Goal: Transaction & Acquisition: Book appointment/travel/reservation

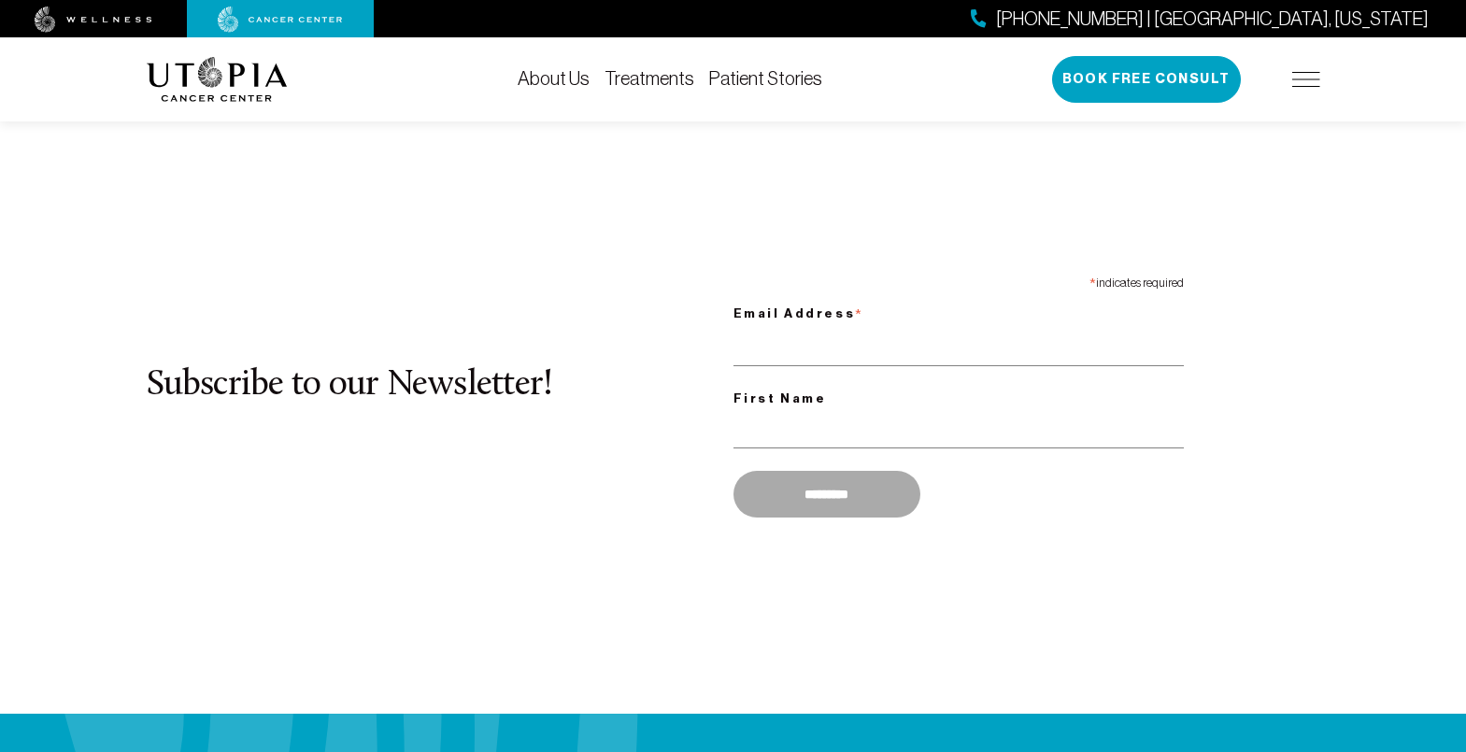
scroll to position [1416, 0]
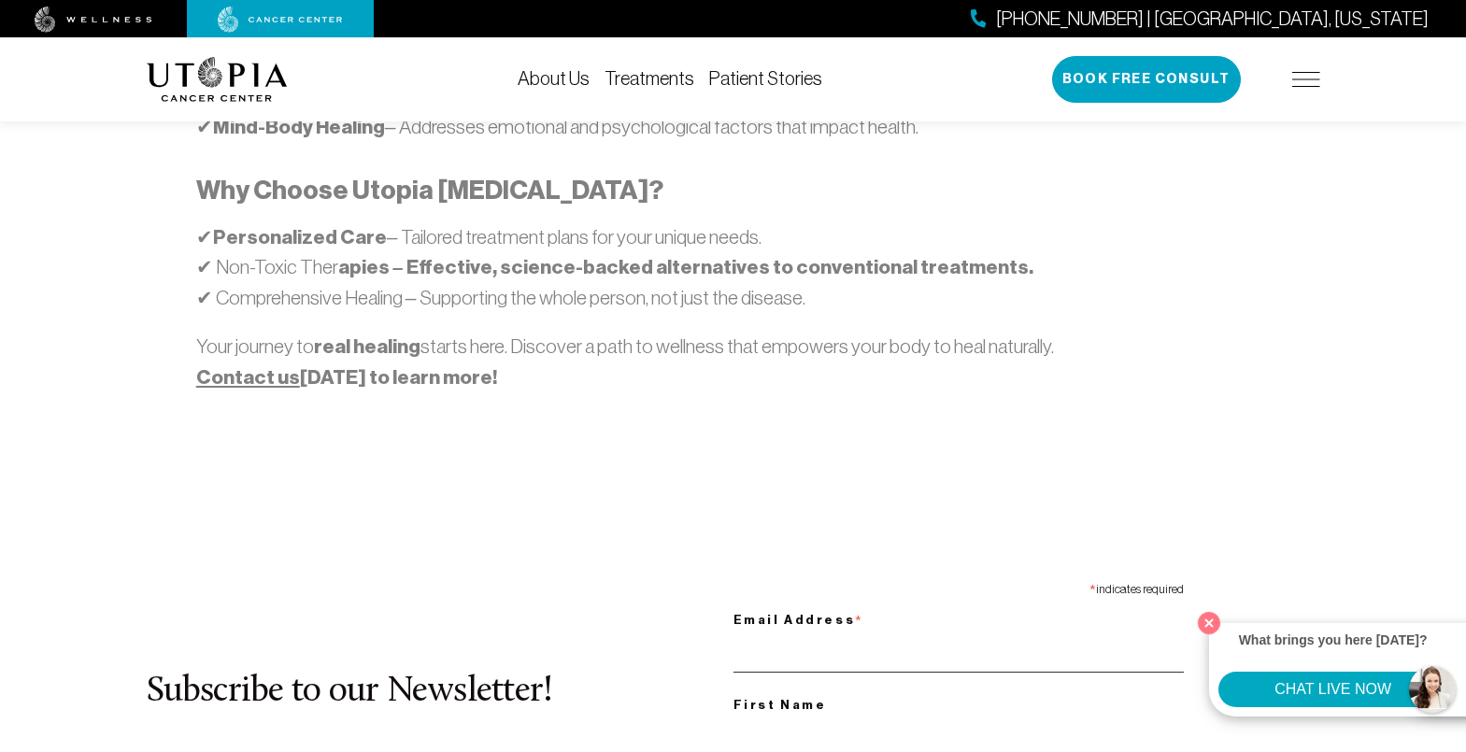
click at [958, 634] on input "Email Address *" at bounding box center [959, 653] width 450 height 38
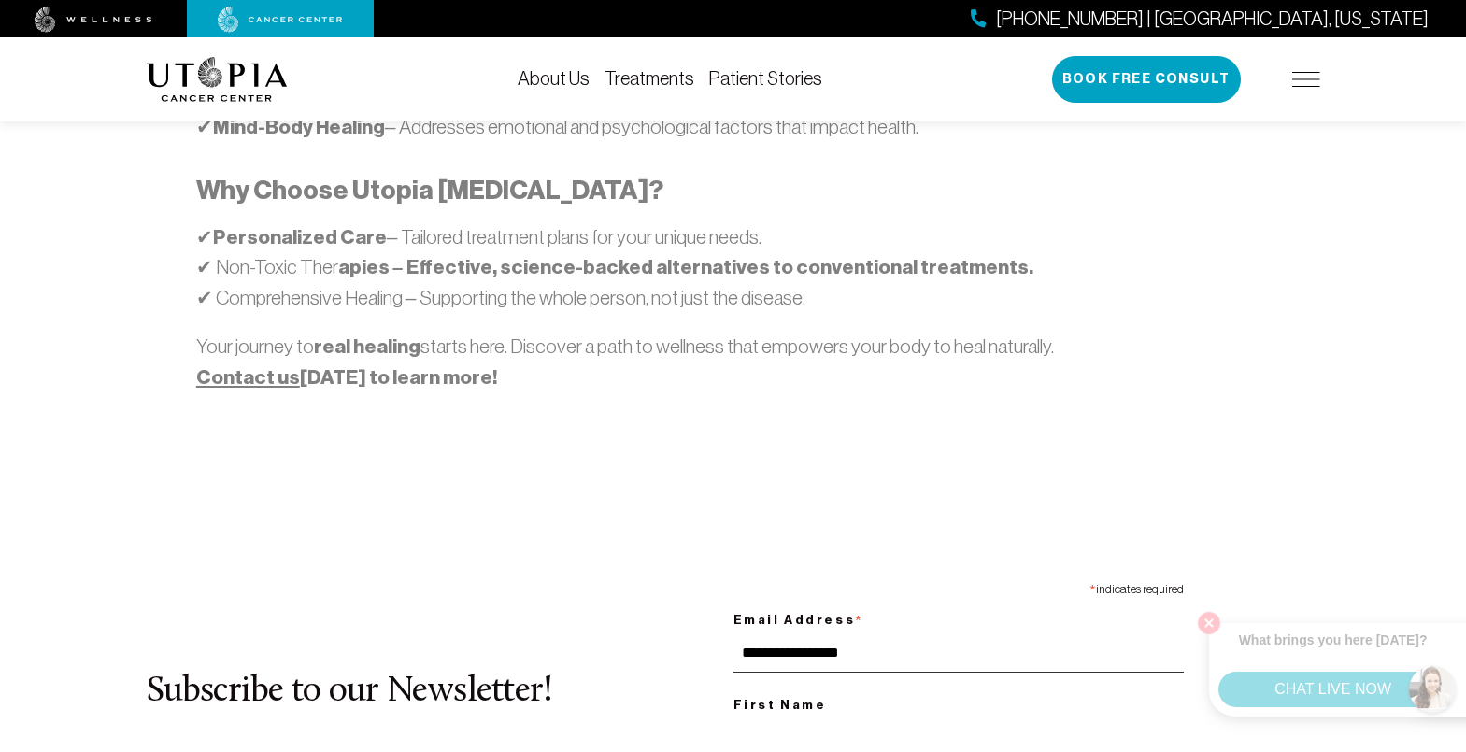
type input "**********"
click at [958, 717] on input "First Name" at bounding box center [959, 736] width 450 height 38
type input "**"
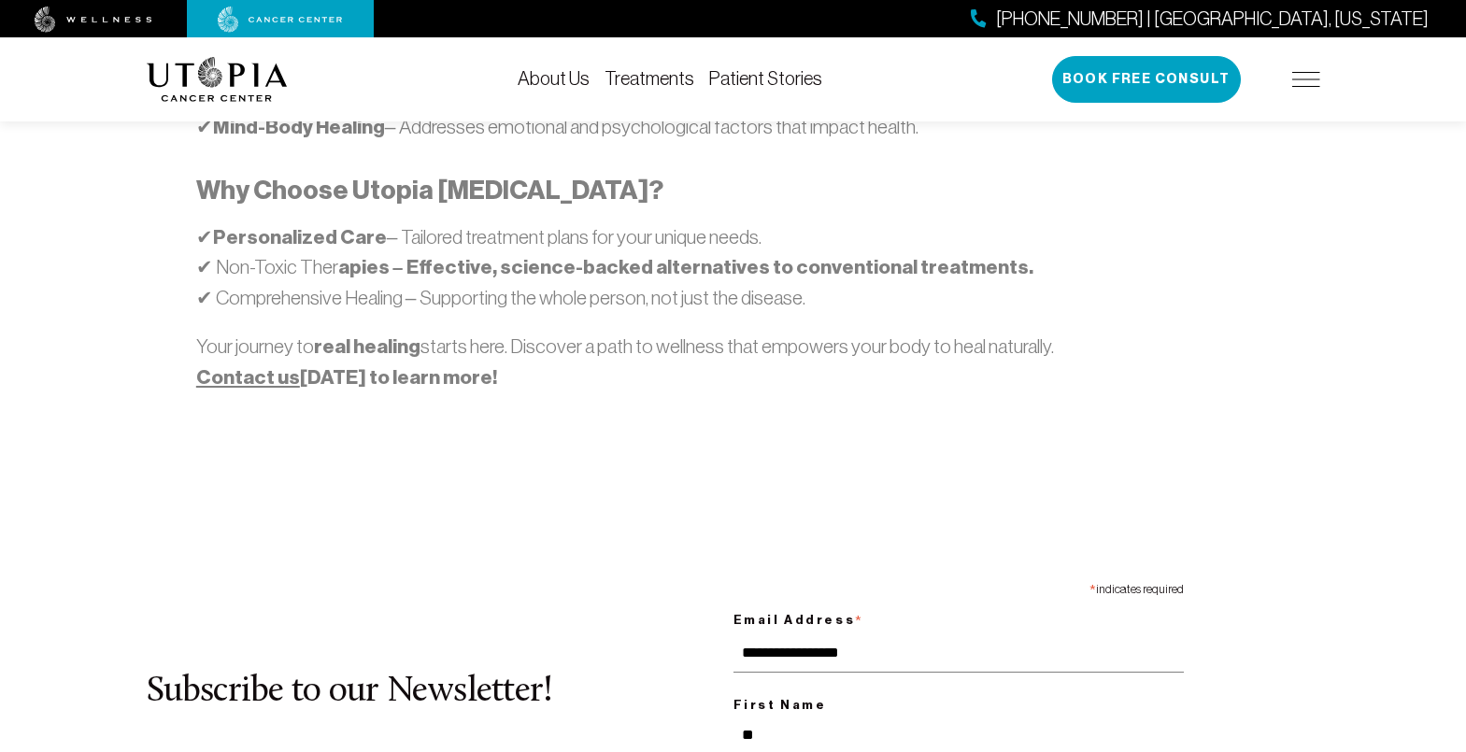
click at [650, 78] on link "Treatments" at bounding box center [650, 78] width 90 height 21
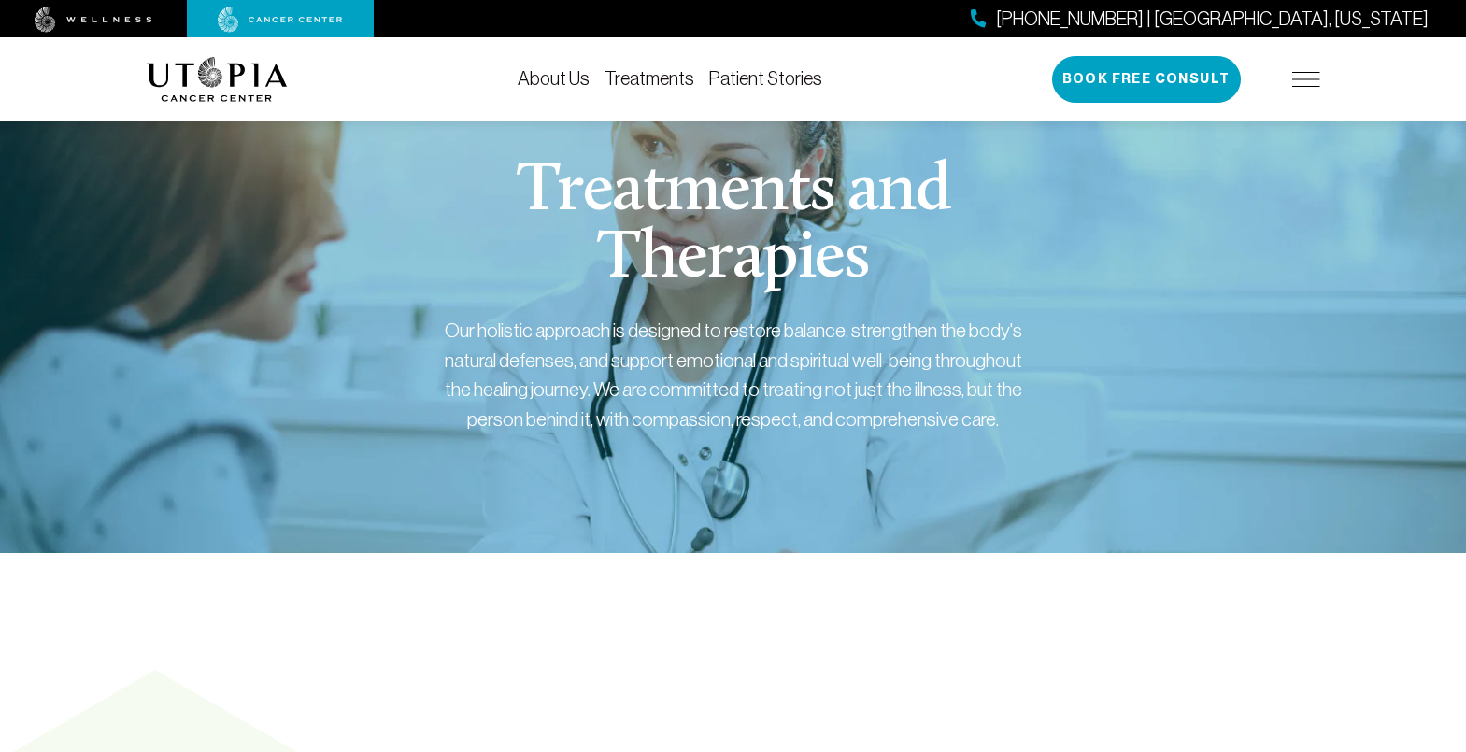
click at [280, 19] on img at bounding box center [280, 20] width 125 height 26
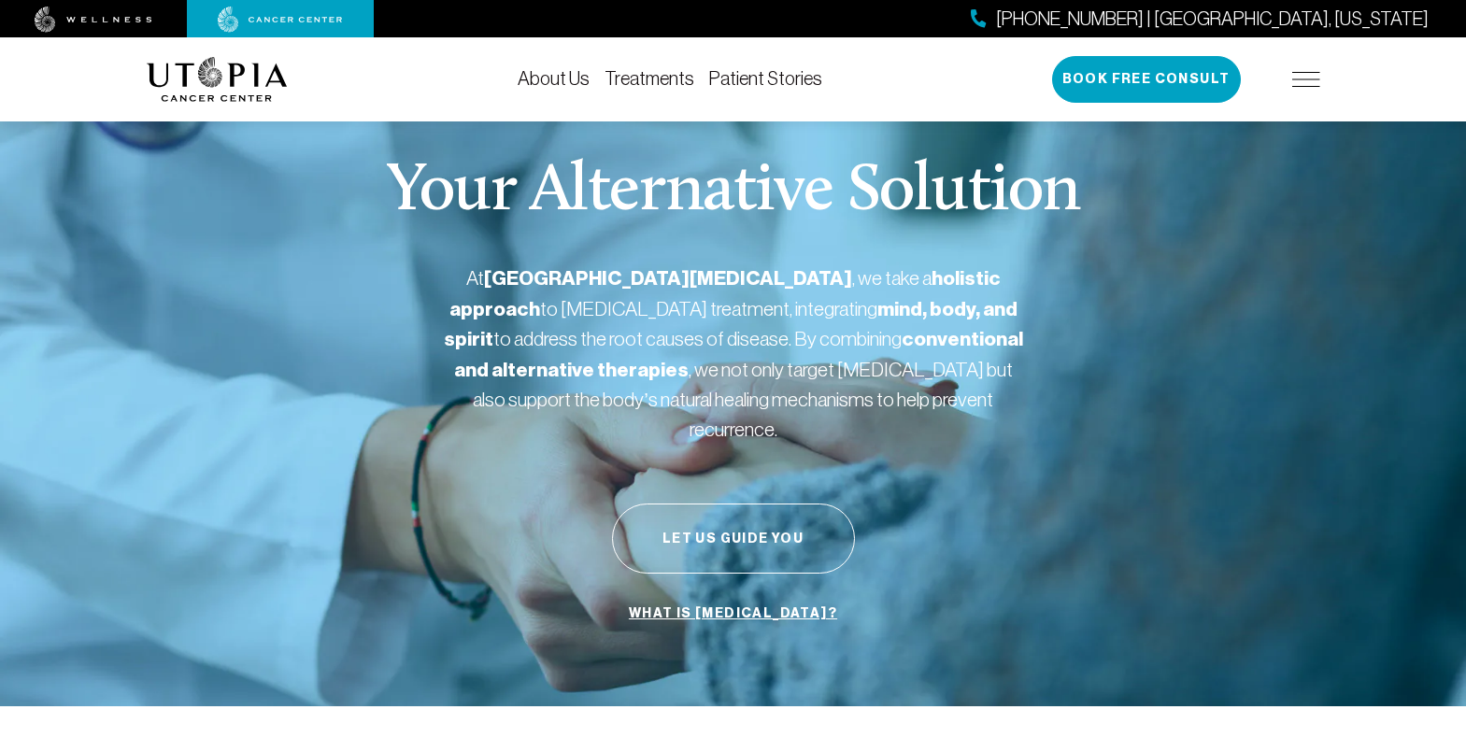
click at [1297, 18] on span "[PHONE_NUMBER] | [GEOGRAPHIC_DATA], [US_STATE]" at bounding box center [1212, 19] width 433 height 27
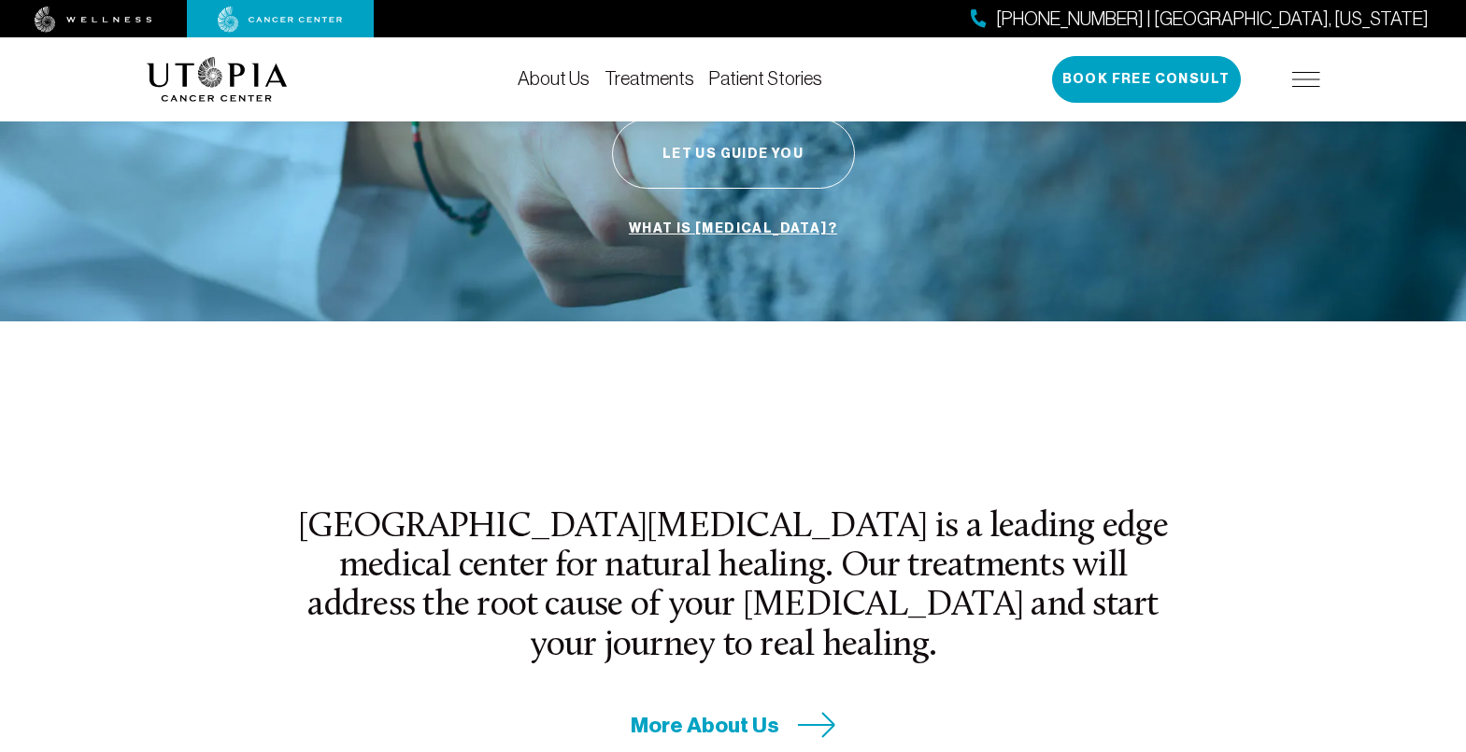
scroll to position [443, 0]
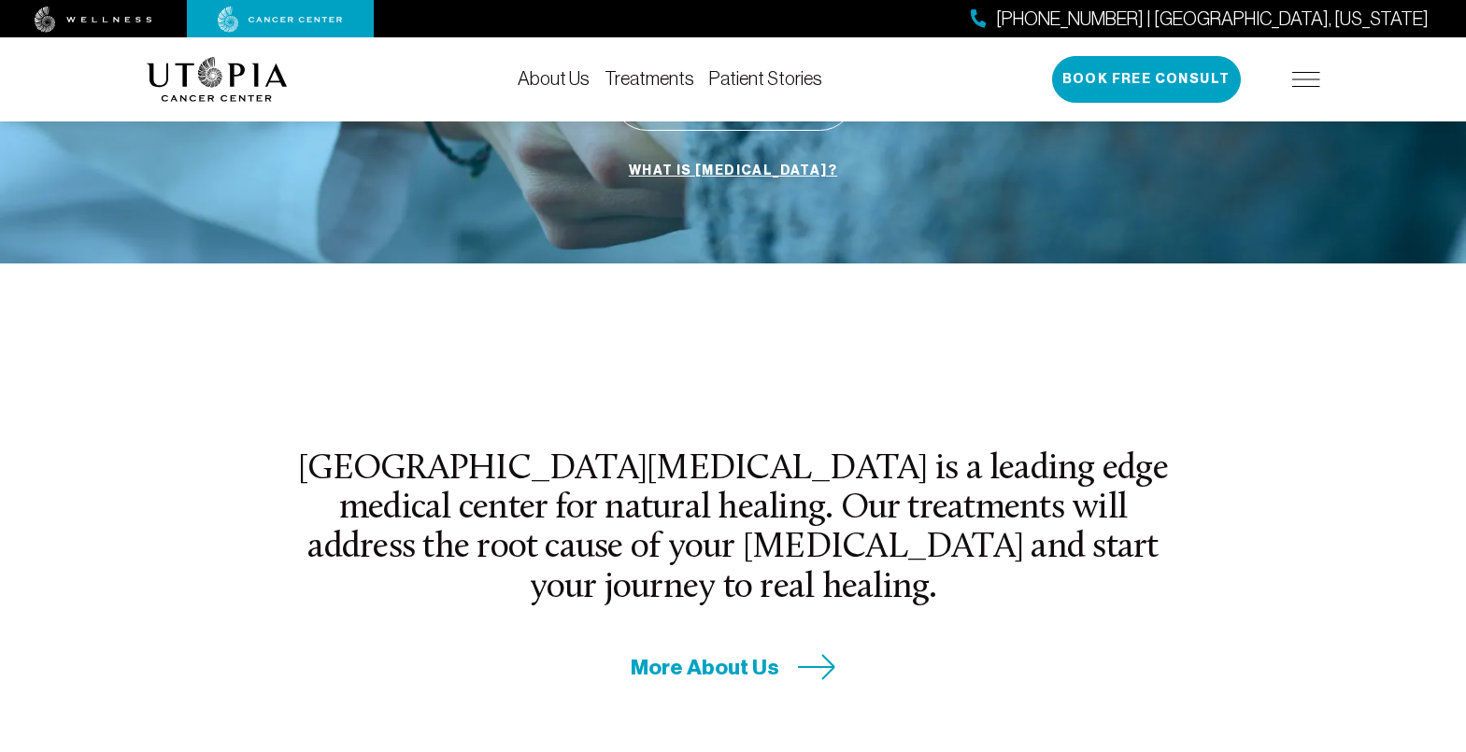
click at [93, 19] on img at bounding box center [94, 20] width 118 height 26
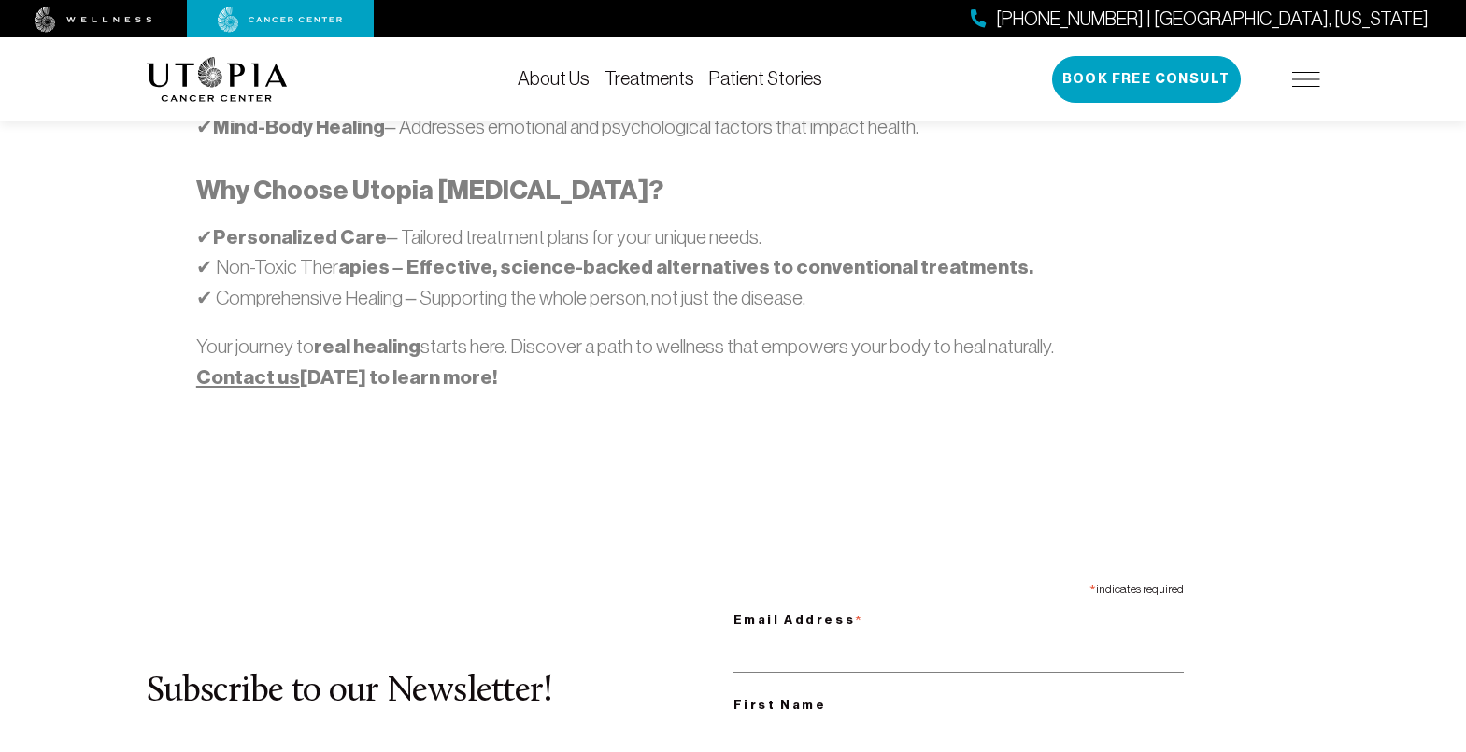
scroll to position [170, 0]
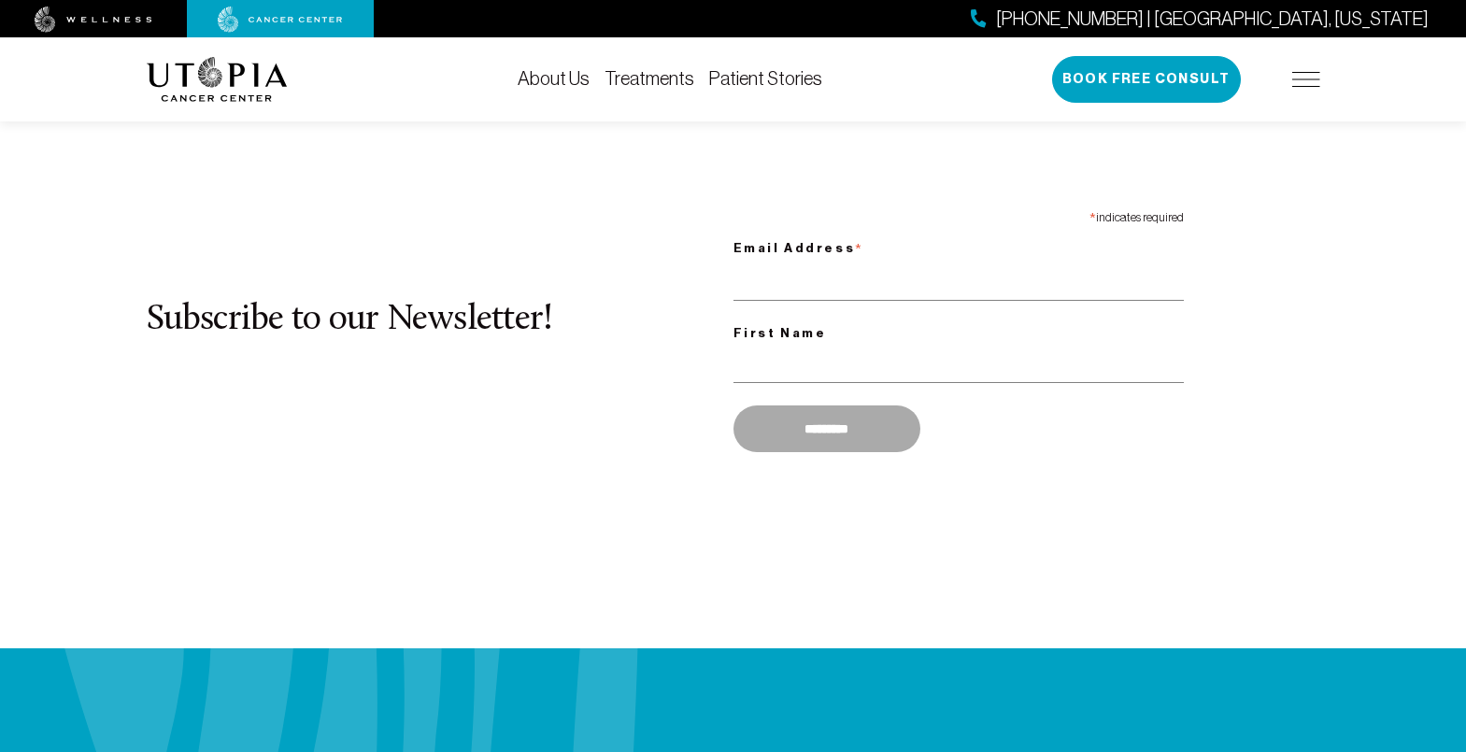
scroll to position [1881, 0]
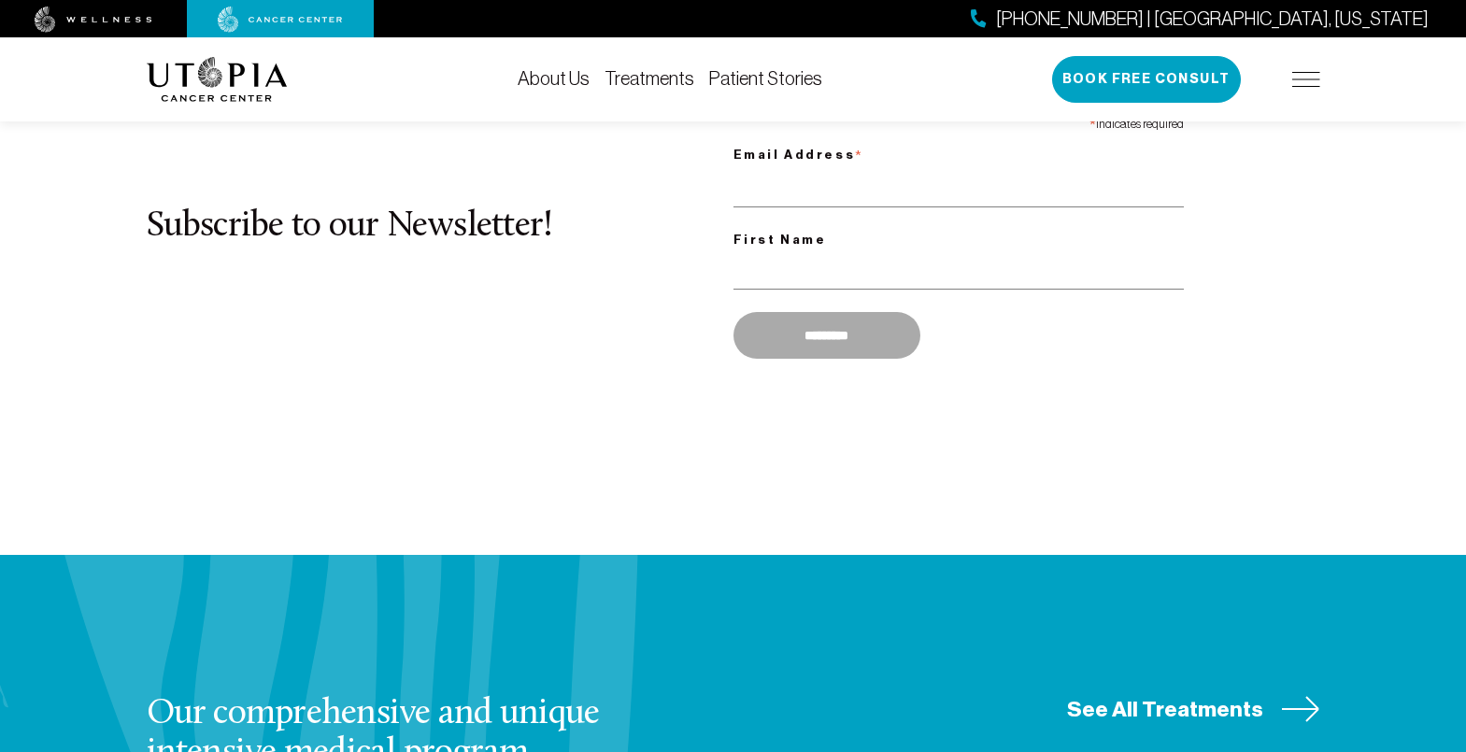
click at [1147, 79] on button "Book Free Consult" at bounding box center [1146, 79] width 189 height 47
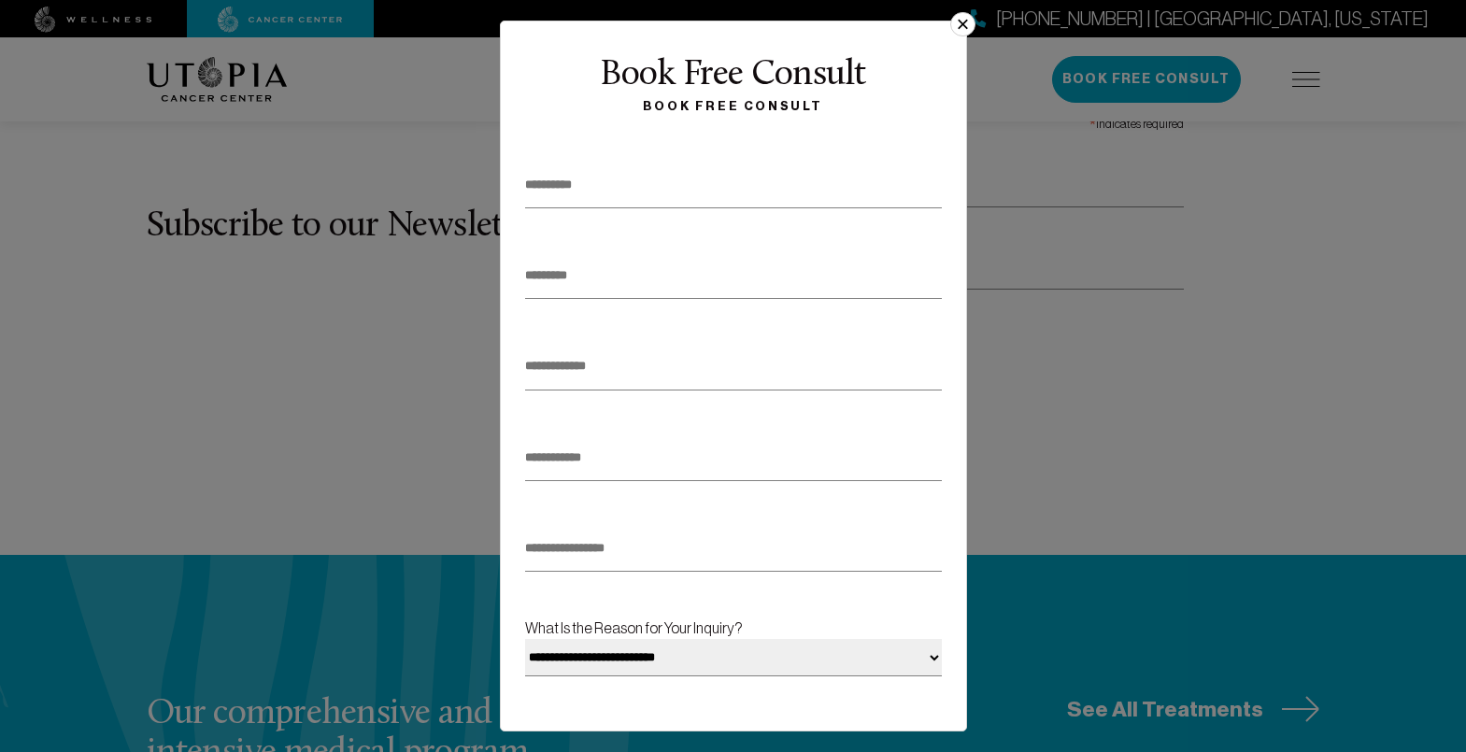
click at [955, 31] on button "×" at bounding box center [962, 24] width 24 height 24
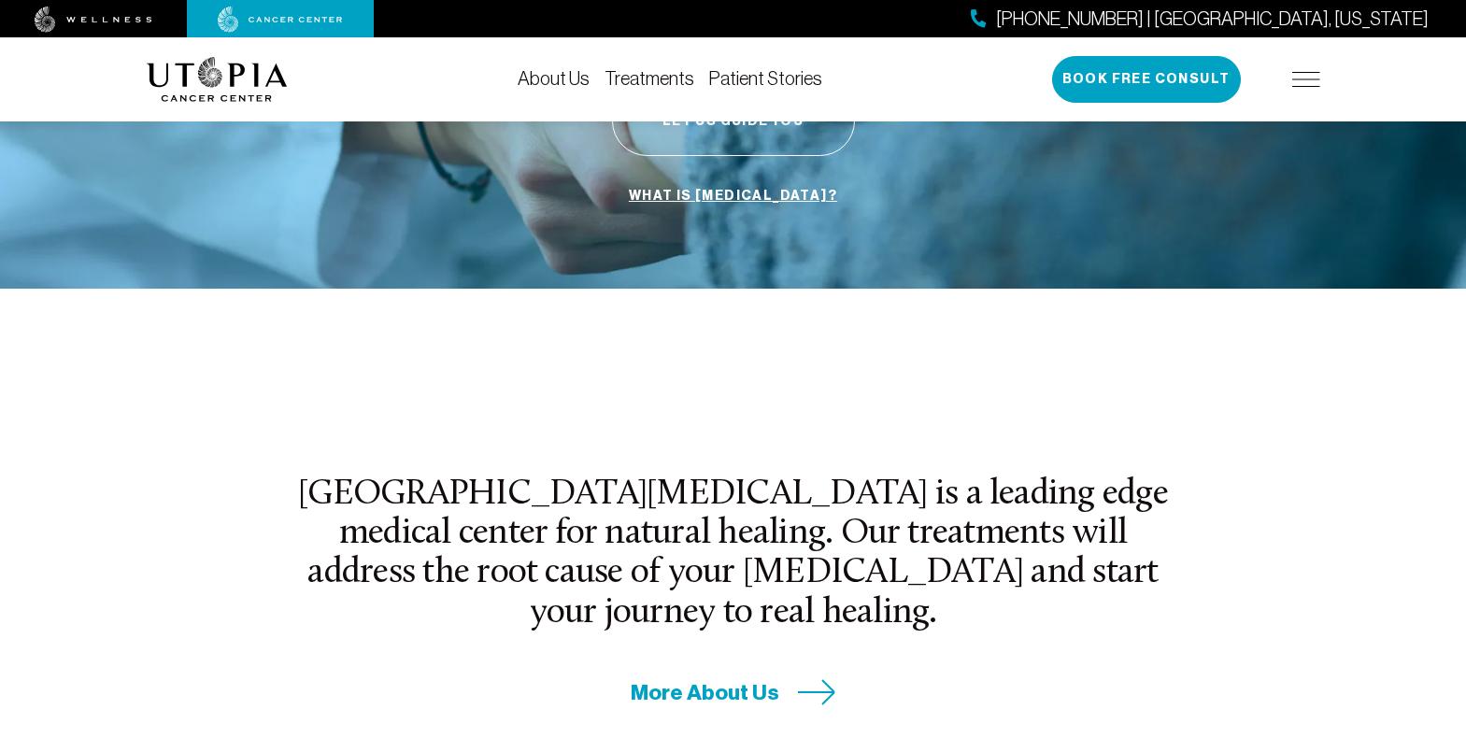
scroll to position [495, 0]
